Goal: Transaction & Acquisition: Purchase product/service

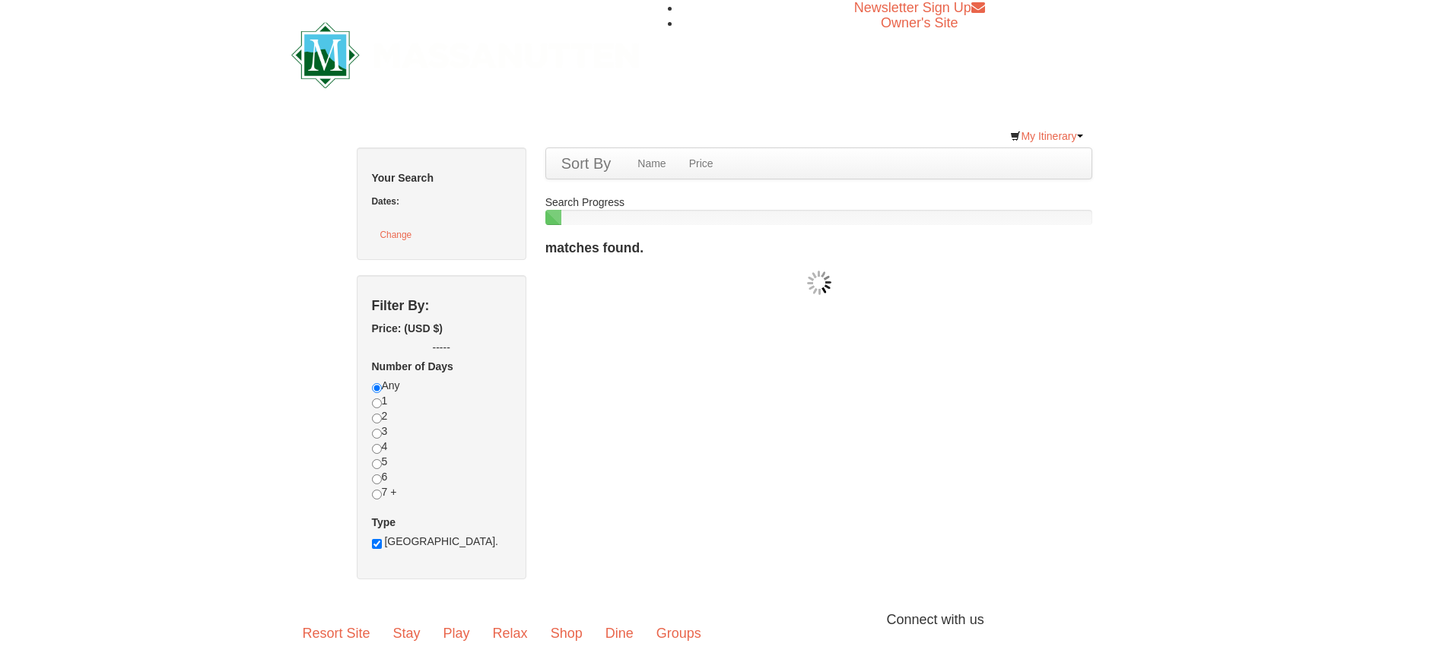
checkbox input "true"
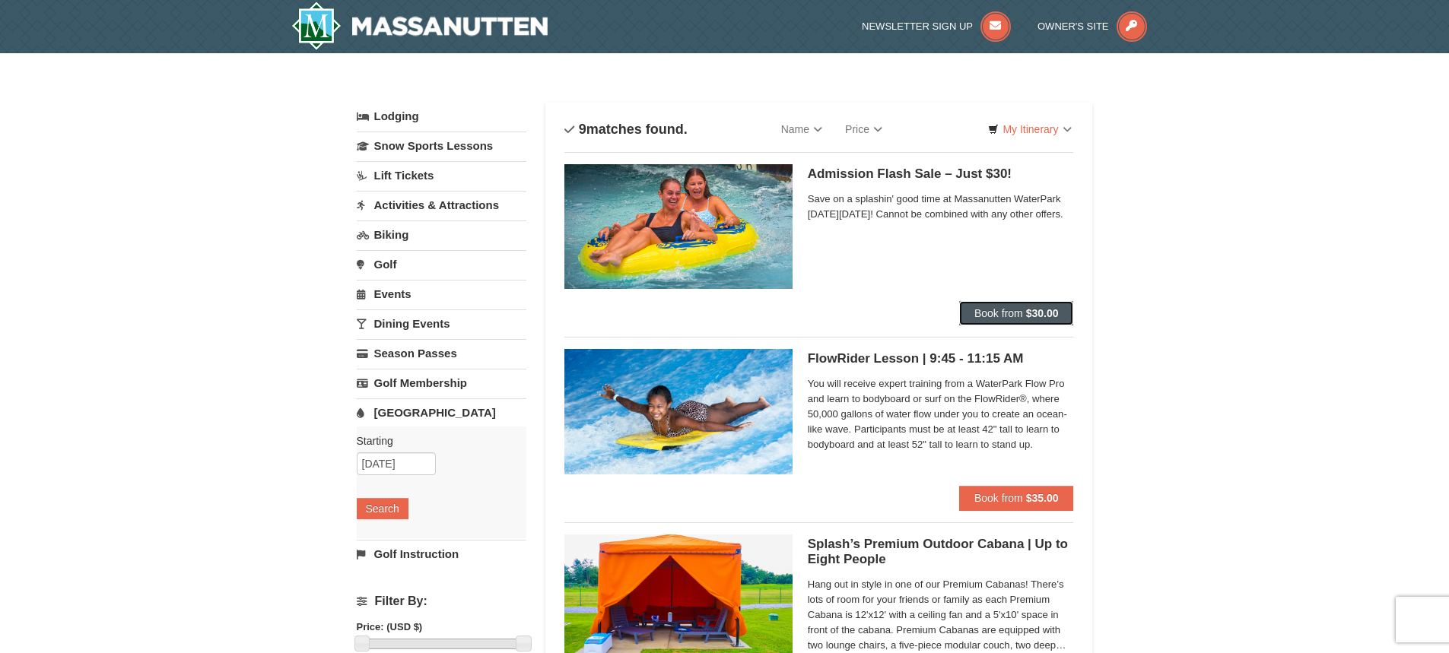
click at [1045, 316] on strong "$30.00" at bounding box center [1042, 313] width 33 height 12
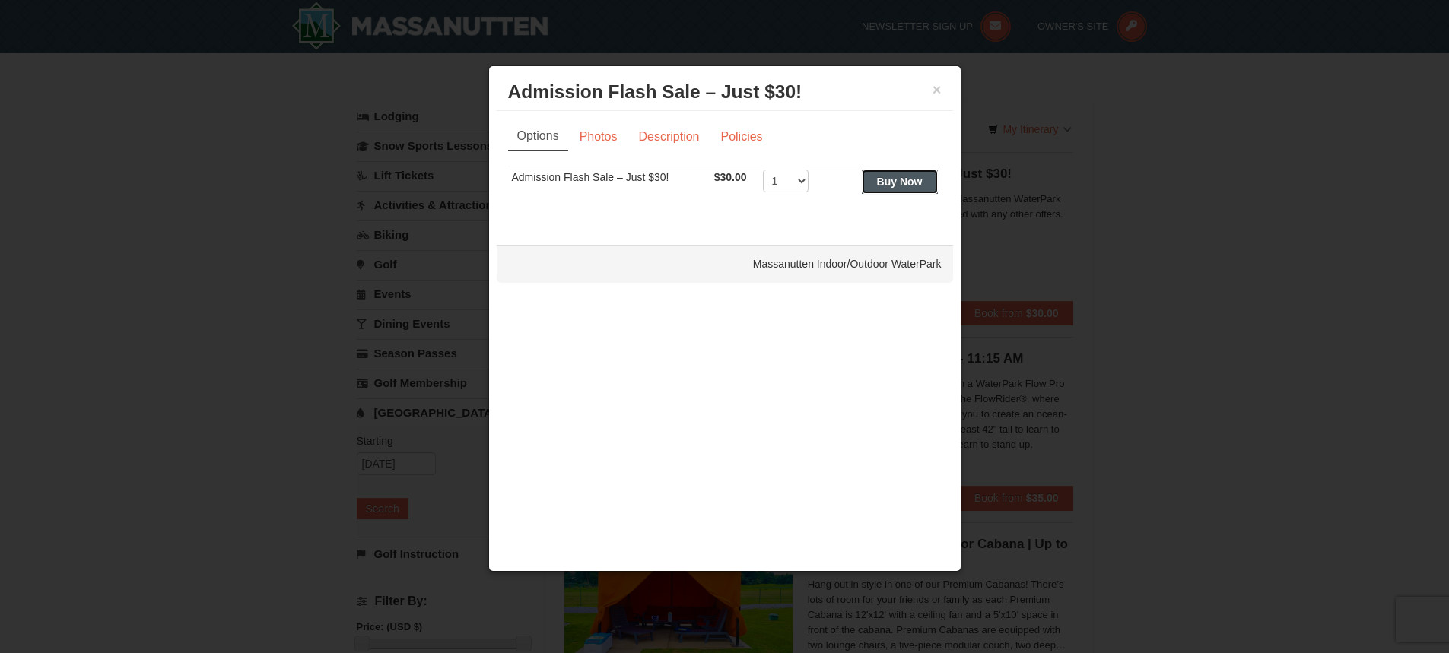
click at [874, 186] on button "Buy Now" at bounding box center [900, 182] width 76 height 24
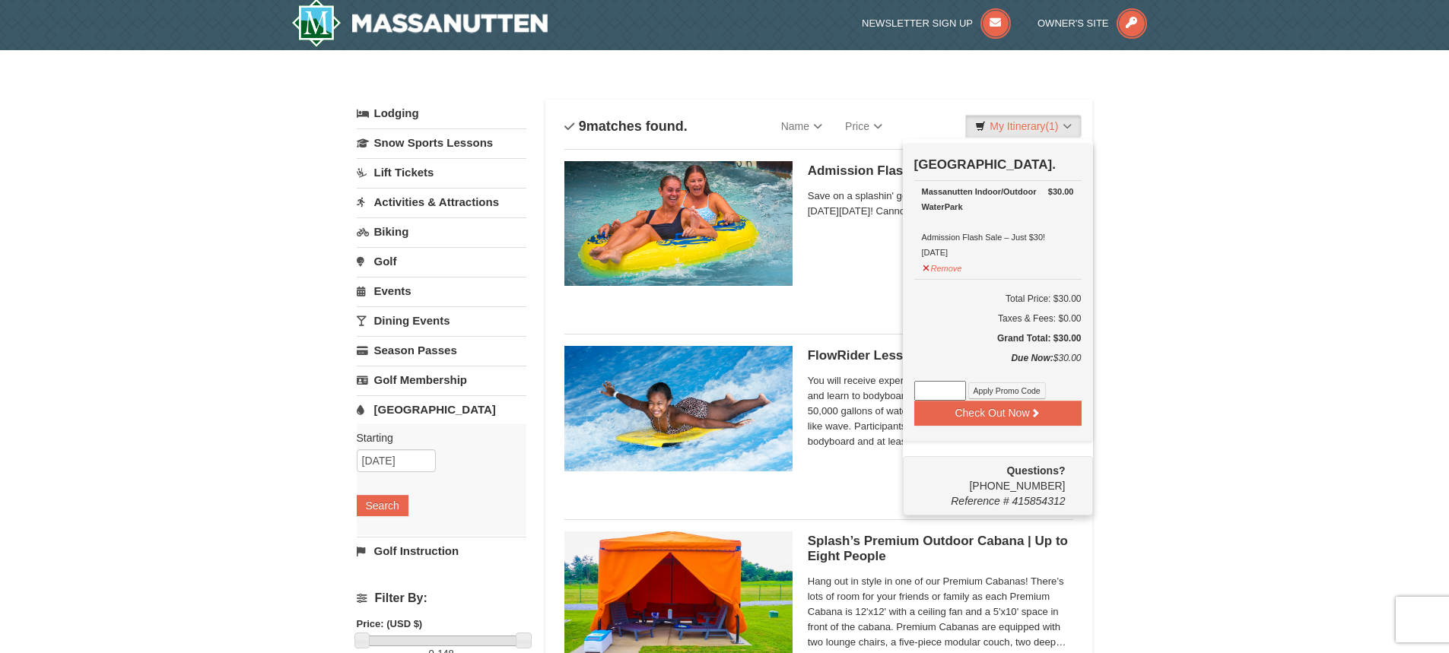
scroll to position [5, 0]
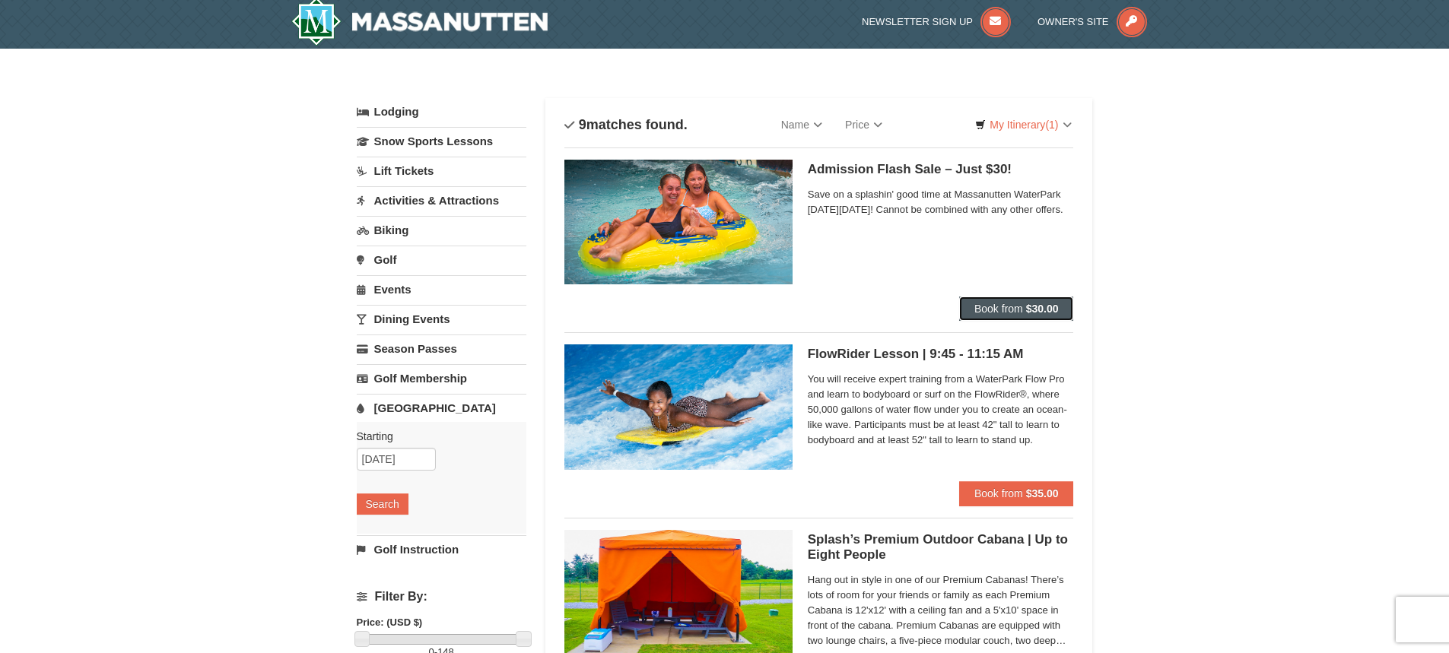
click at [1051, 306] on strong "$30.00" at bounding box center [1042, 309] width 33 height 12
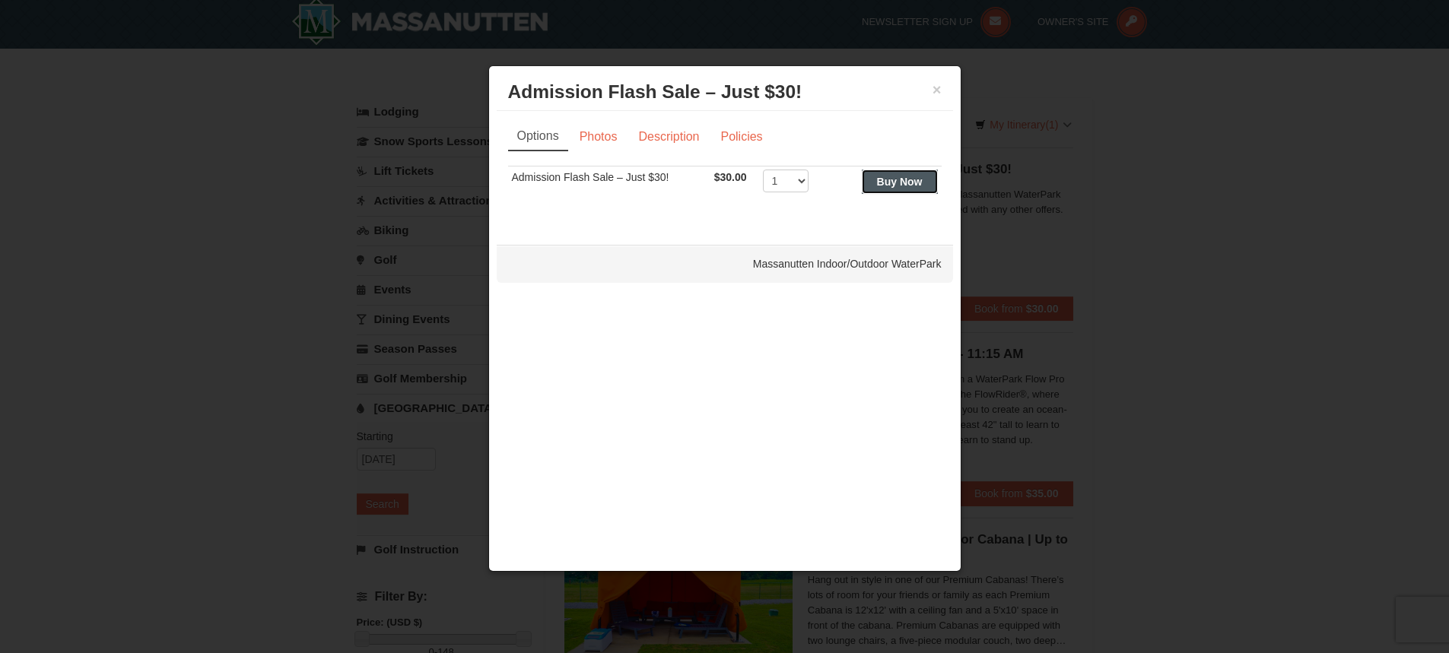
click at [887, 185] on strong "Buy Now" at bounding box center [900, 182] width 46 height 12
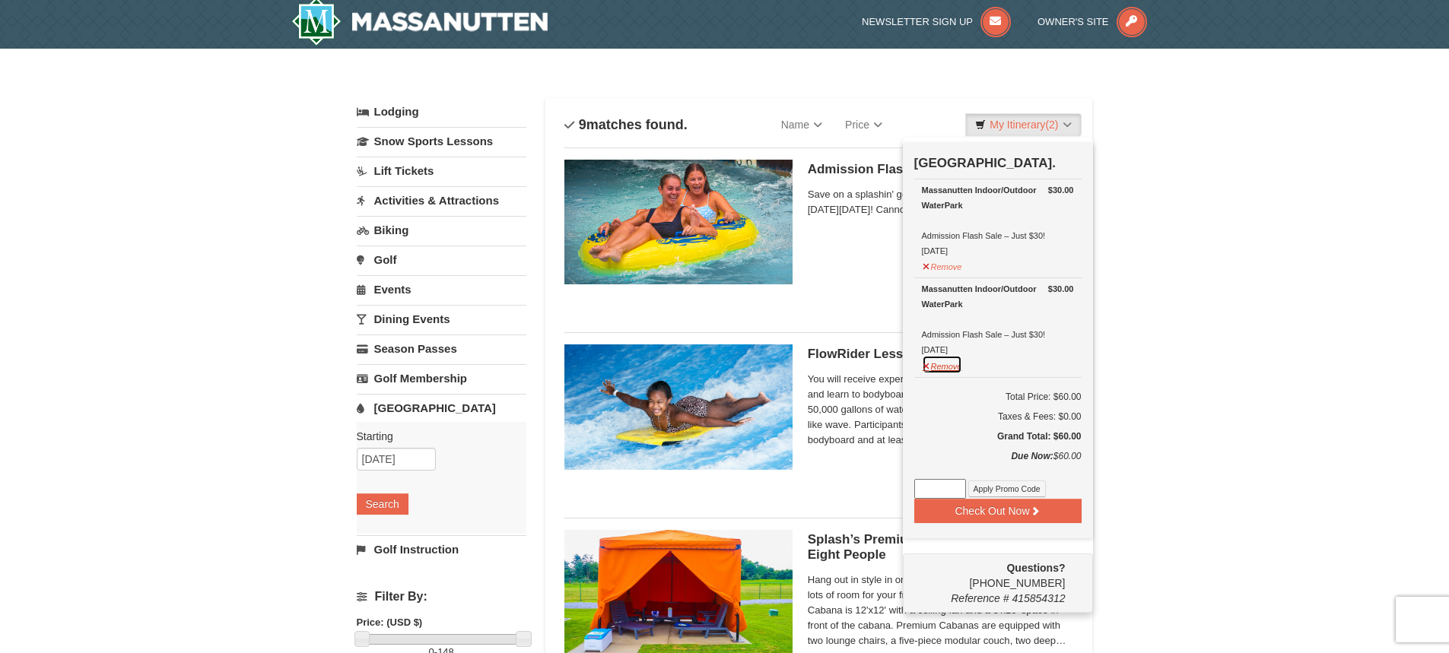
click at [938, 368] on button "Remove" at bounding box center [942, 364] width 41 height 19
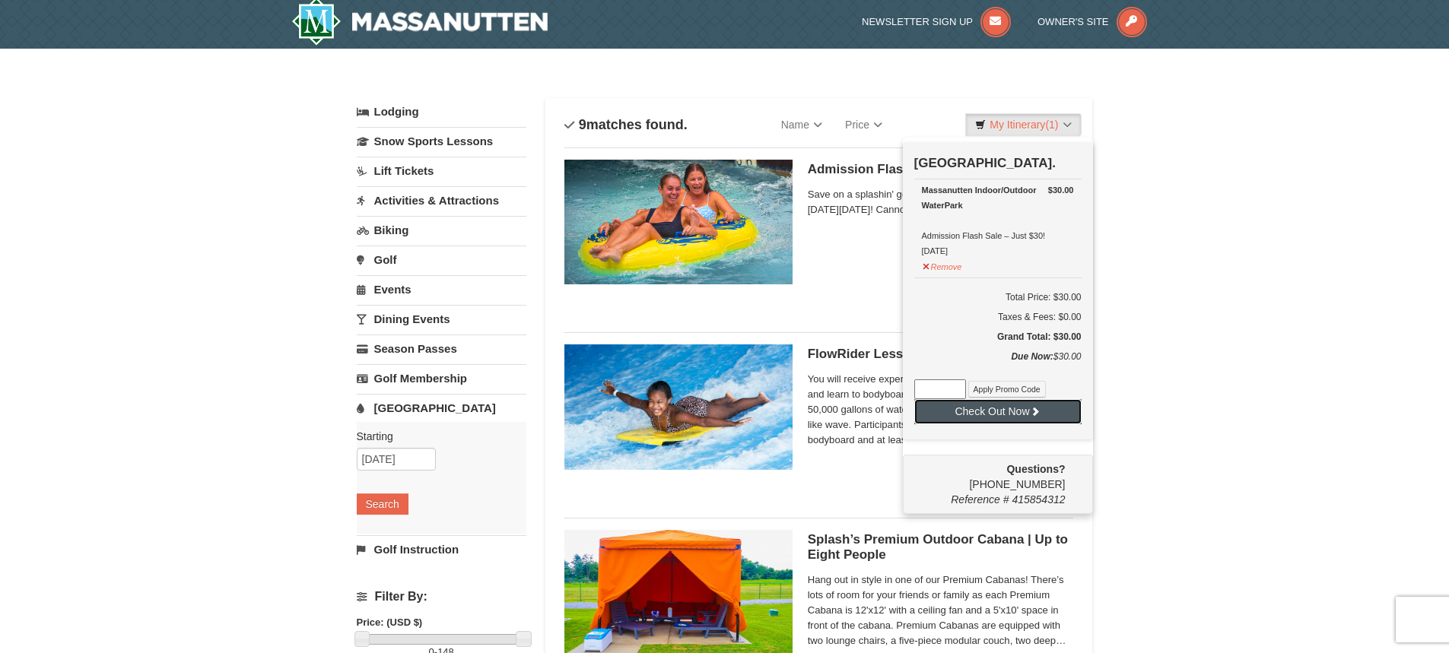
click at [952, 417] on button "Check Out Now" at bounding box center [997, 411] width 167 height 24
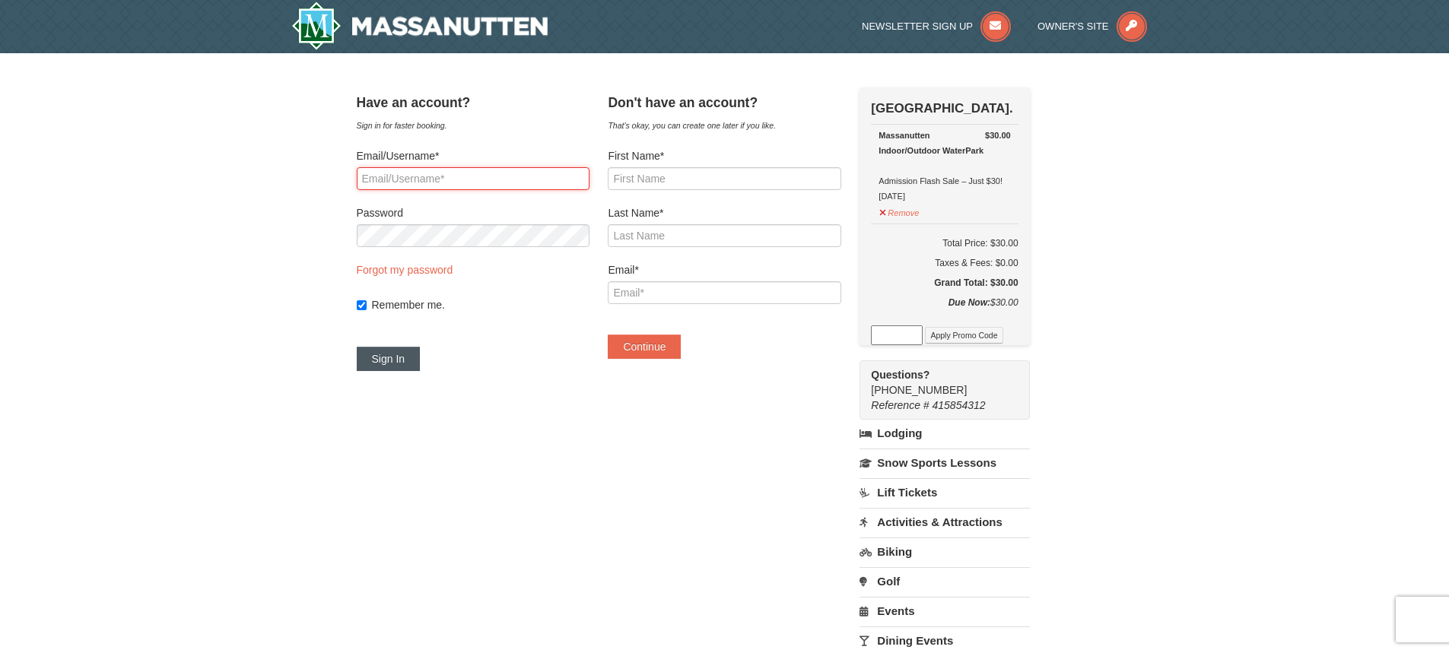
type input "[EMAIL_ADDRESS][DOMAIN_NAME]"
click at [421, 361] on button "Sign In" at bounding box center [389, 359] width 64 height 24
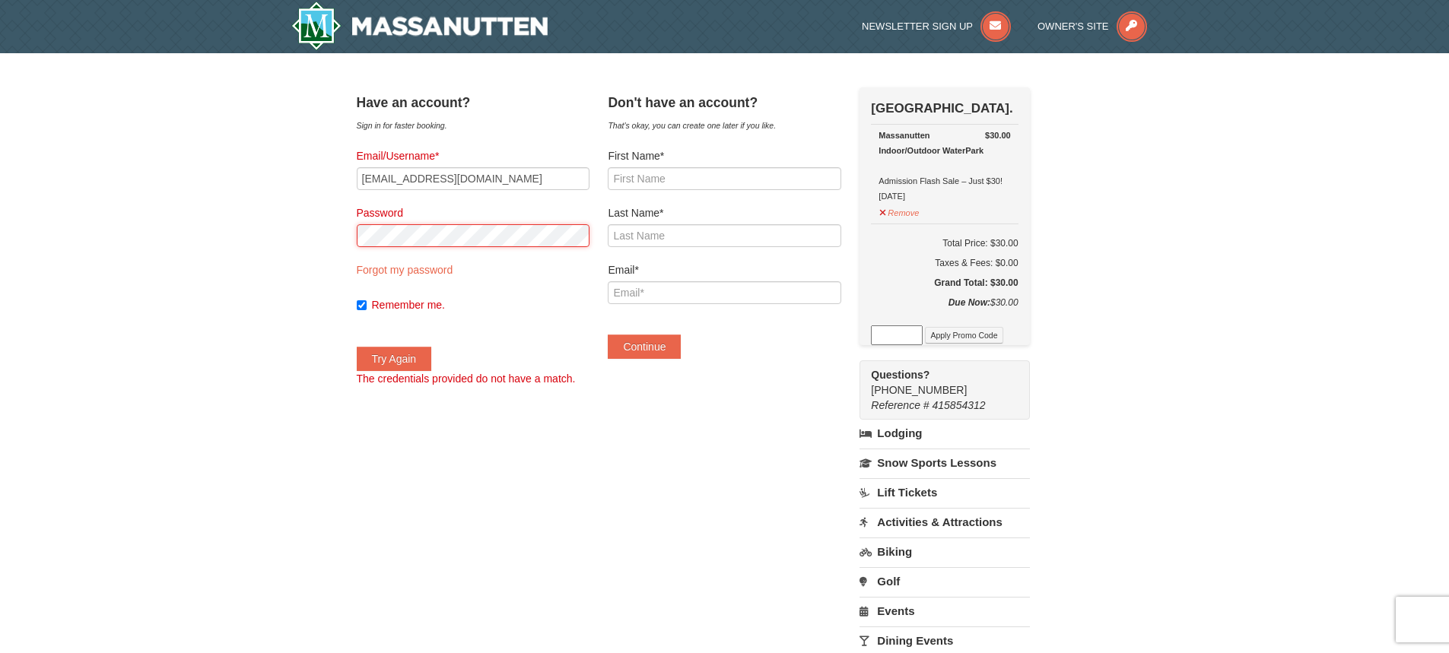
click at [220, 204] on div "× Have an account? Sign in for faster booking. Email/Username* [EMAIL_ADDRESS][…" at bounding box center [724, 438] width 1449 height 770
click at [432, 364] on button "Try Again" at bounding box center [394, 359] width 75 height 24
click at [403, 359] on button "Try Again" at bounding box center [394, 359] width 75 height 24
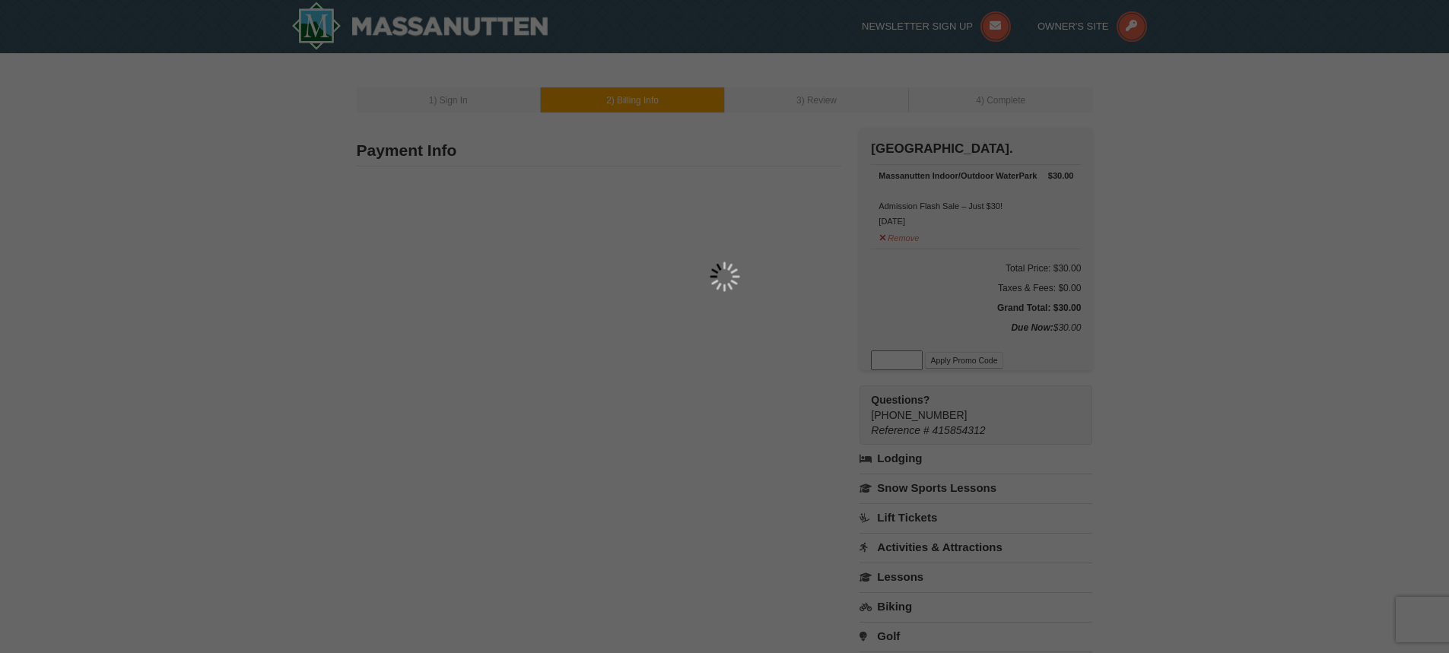
type input "2175 reserve circle"
type input "Harrisonburg"
type input "22801"
type input "904"
type input "930"
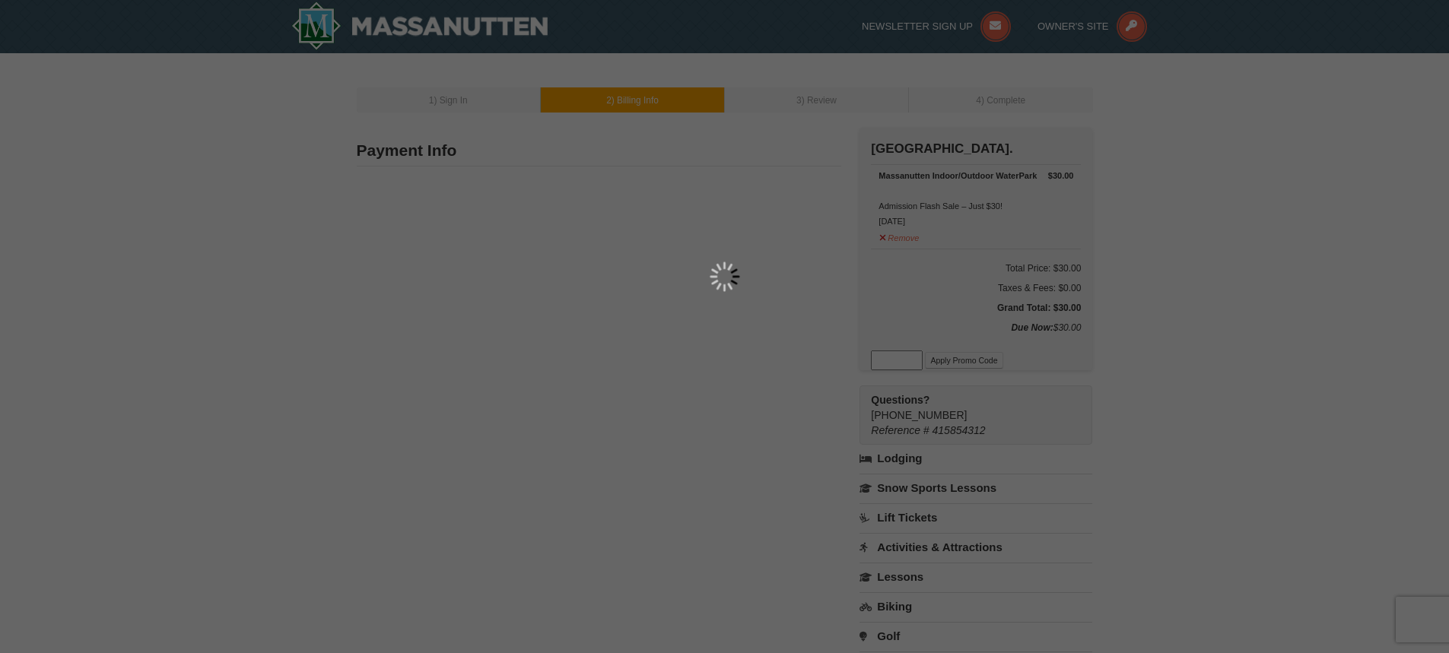
type input "0278"
type input "Brinacoleman@gmail.com"
select select "VA"
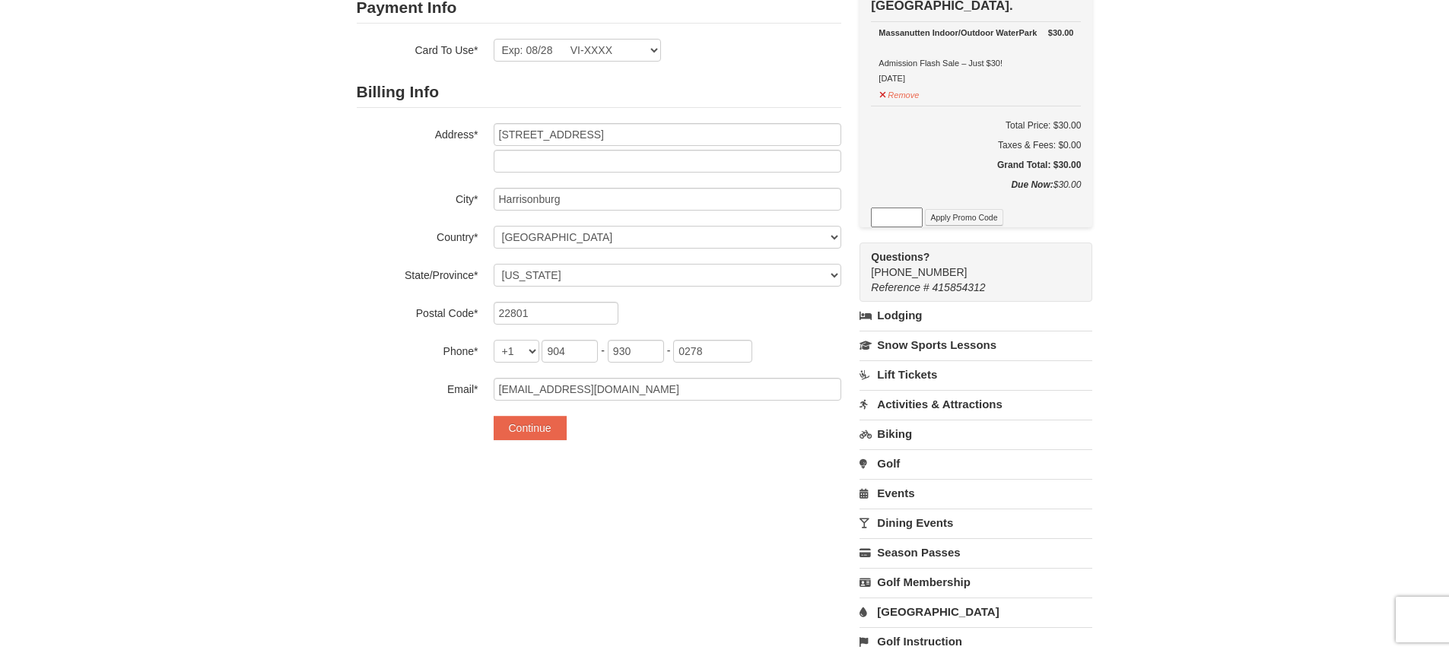
scroll to position [152, 0]
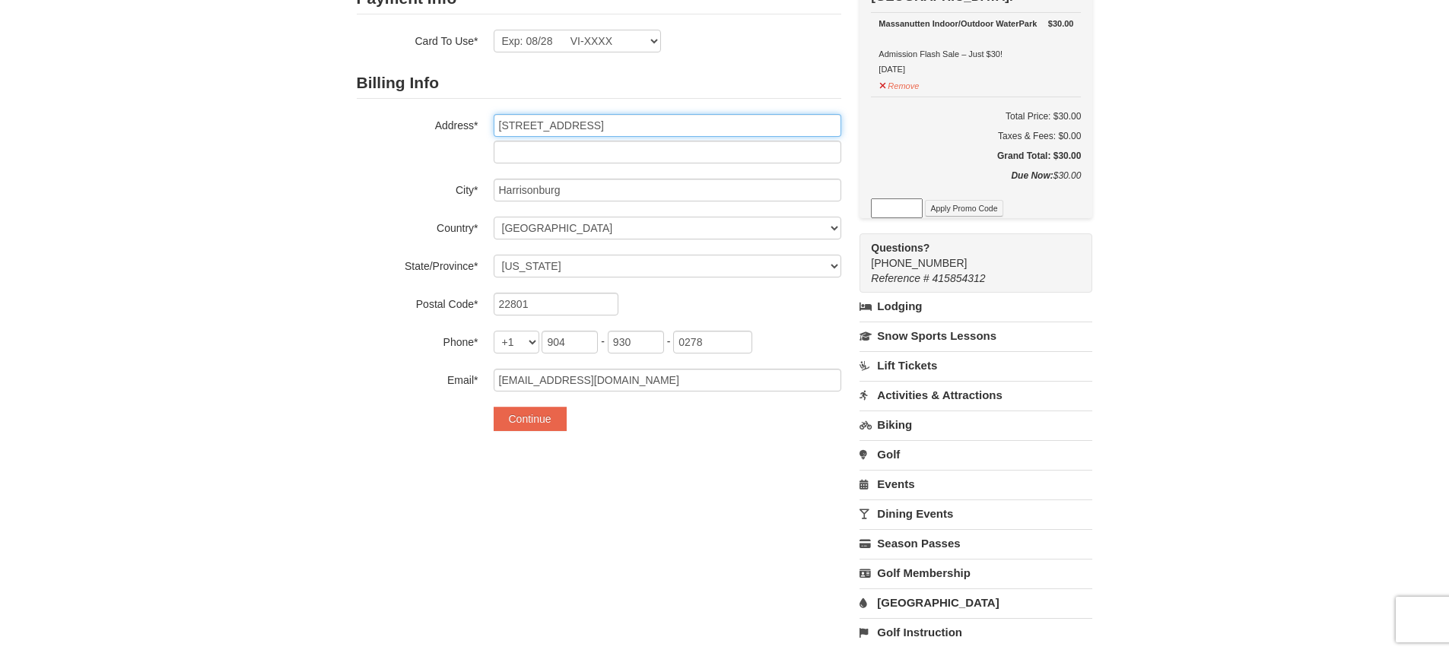
drag, startPoint x: 629, startPoint y: 116, endPoint x: 259, endPoint y: 94, distance: 371.0
click at [259, 94] on div "1 ) Sign In 2 ) Billing Info 3 ) Review ) Complete ×" at bounding box center [724, 298] width 1449 height 795
click at [625, 116] on input "2175 reserve circle" at bounding box center [668, 125] width 348 height 23
